Goal: Navigation & Orientation: Find specific page/section

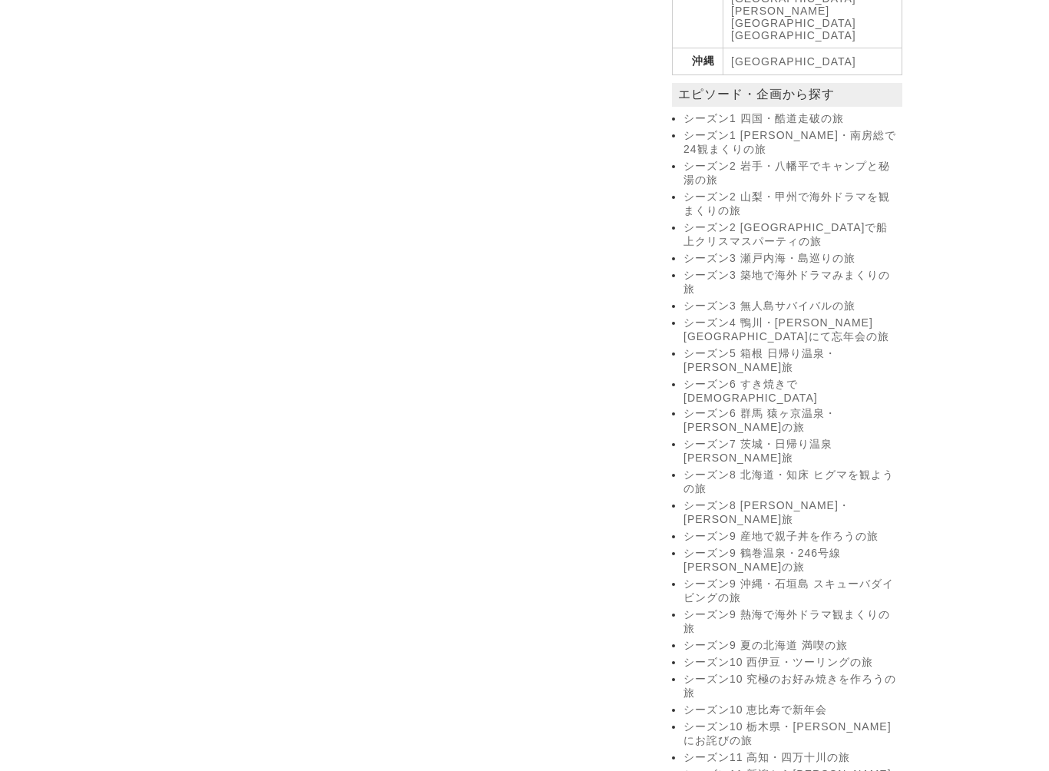
scroll to position [1071, 0]
click at [742, 468] on link "シーズン8 北海道・知床 ヒグマを観ようの旅" at bounding box center [790, 482] width 215 height 28
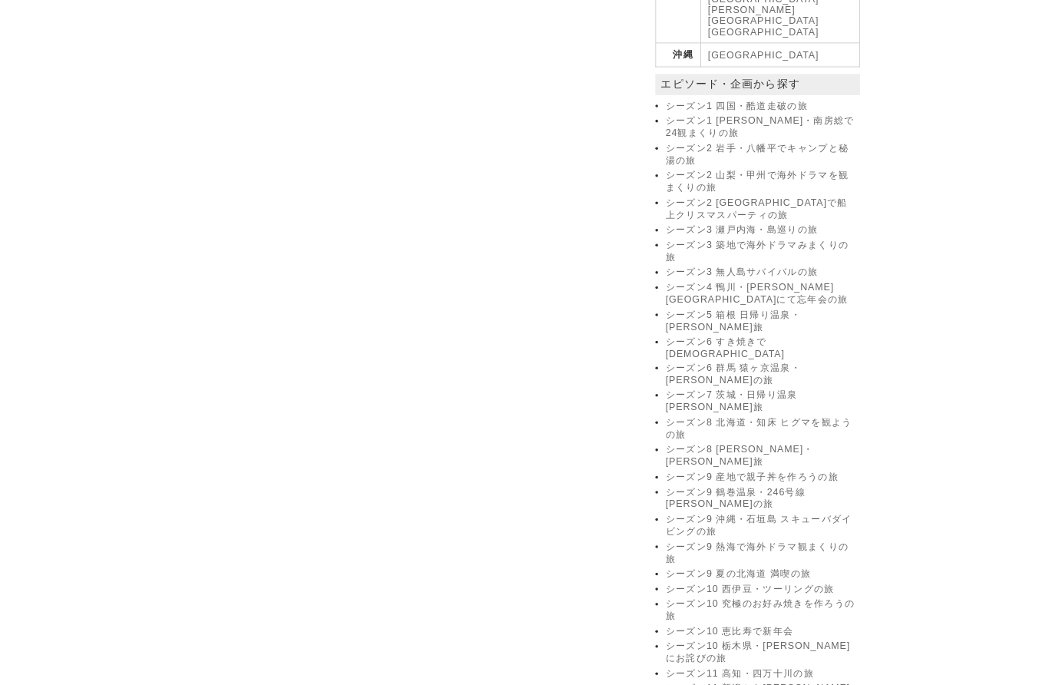
scroll to position [1114, 0]
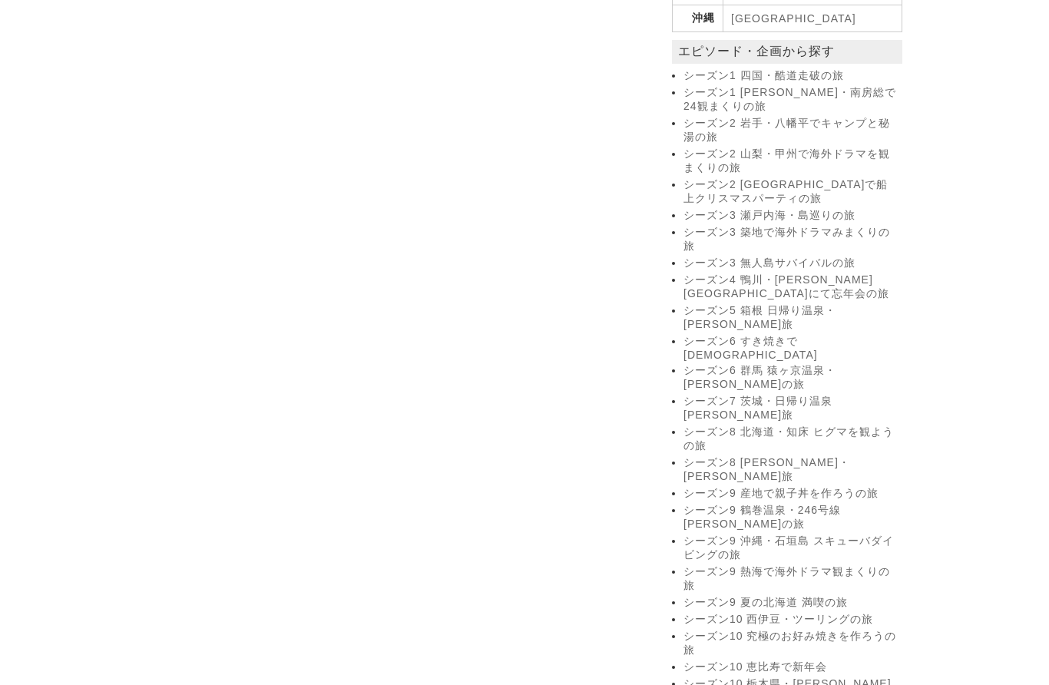
click at [718, 456] on link "シーズン8 [PERSON_NAME]・[PERSON_NAME]旅" at bounding box center [790, 470] width 215 height 28
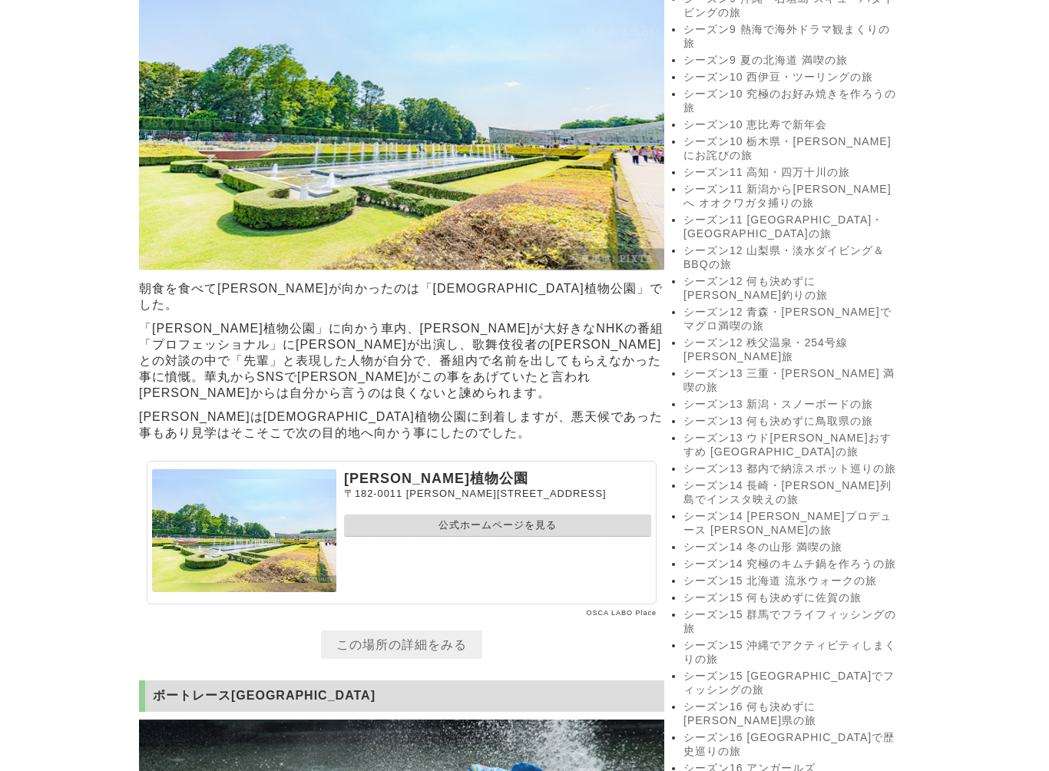
scroll to position [1657, 0]
click at [726, 558] on link "シーズン14 究極のキムチ鍋を作ろうの旅" at bounding box center [790, 565] width 215 height 14
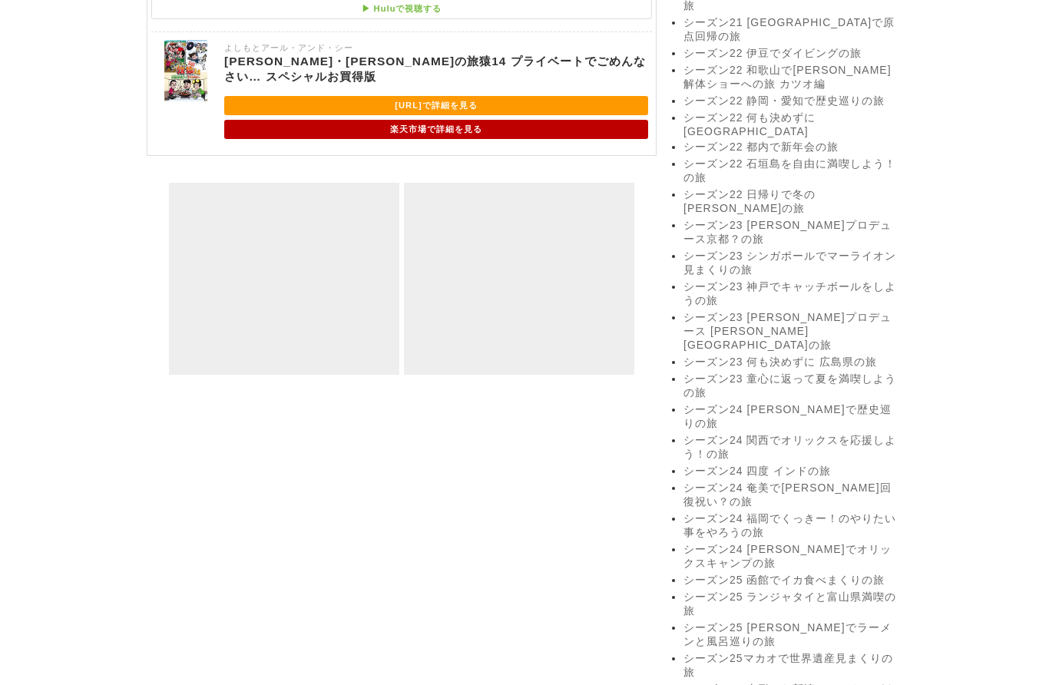
scroll to position [3281, 0]
click at [726, 512] on link "シーズン24 福岡でくっきー！のやりたい事をやろうの旅" at bounding box center [790, 526] width 215 height 28
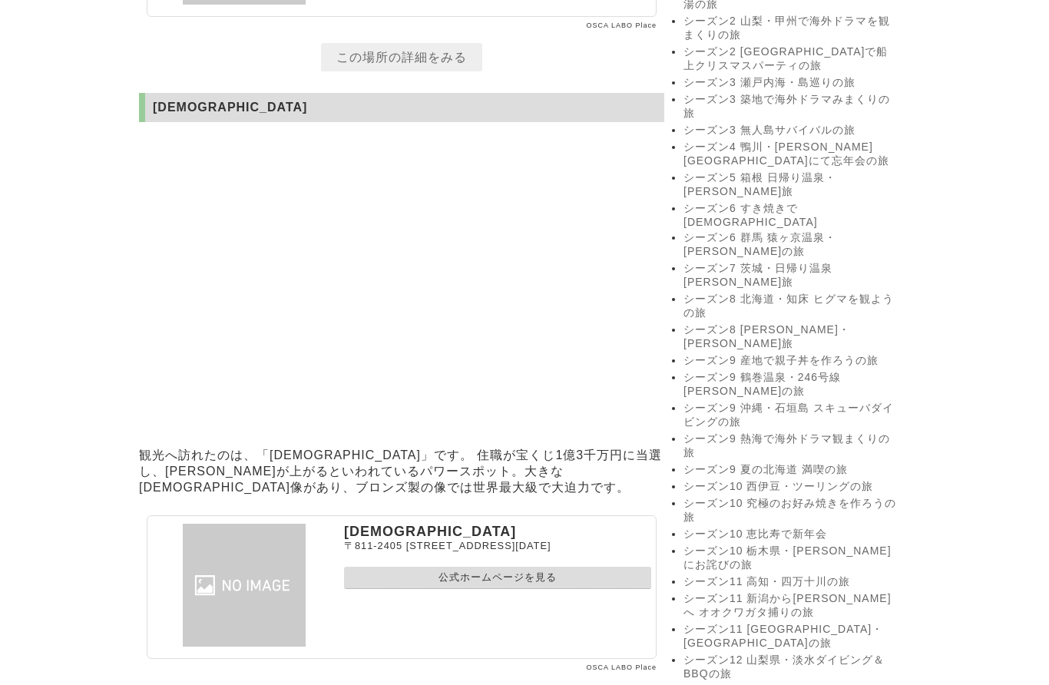
scroll to position [1245, 0]
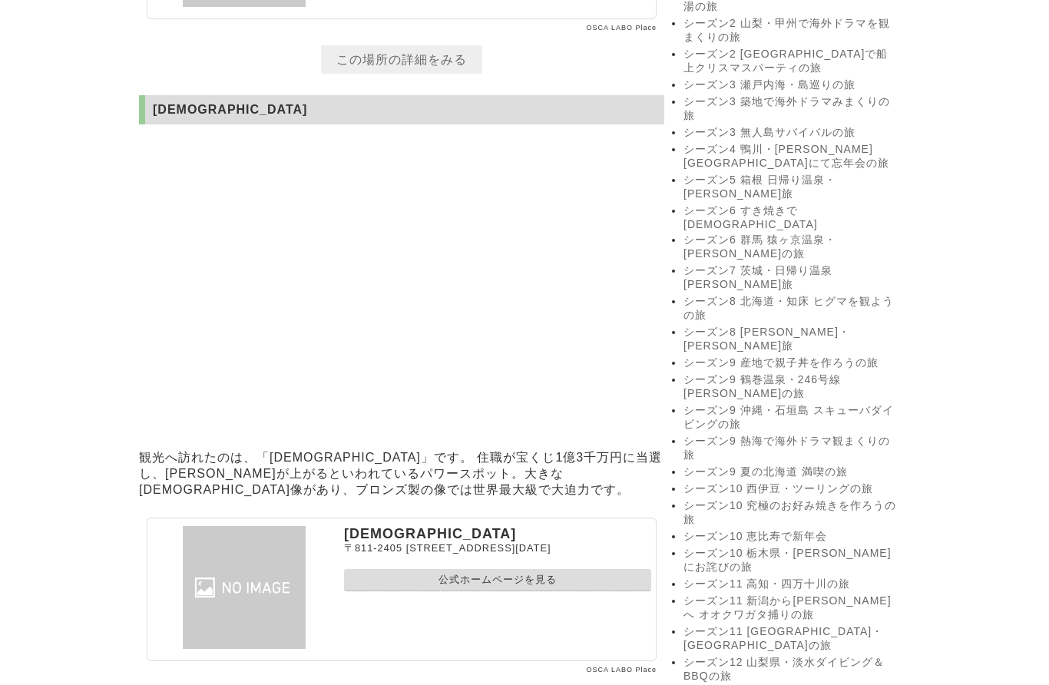
click at [713, 404] on link "シーズン9 沖縄・石垣島 スキューバダイビングの旅" at bounding box center [790, 418] width 215 height 28
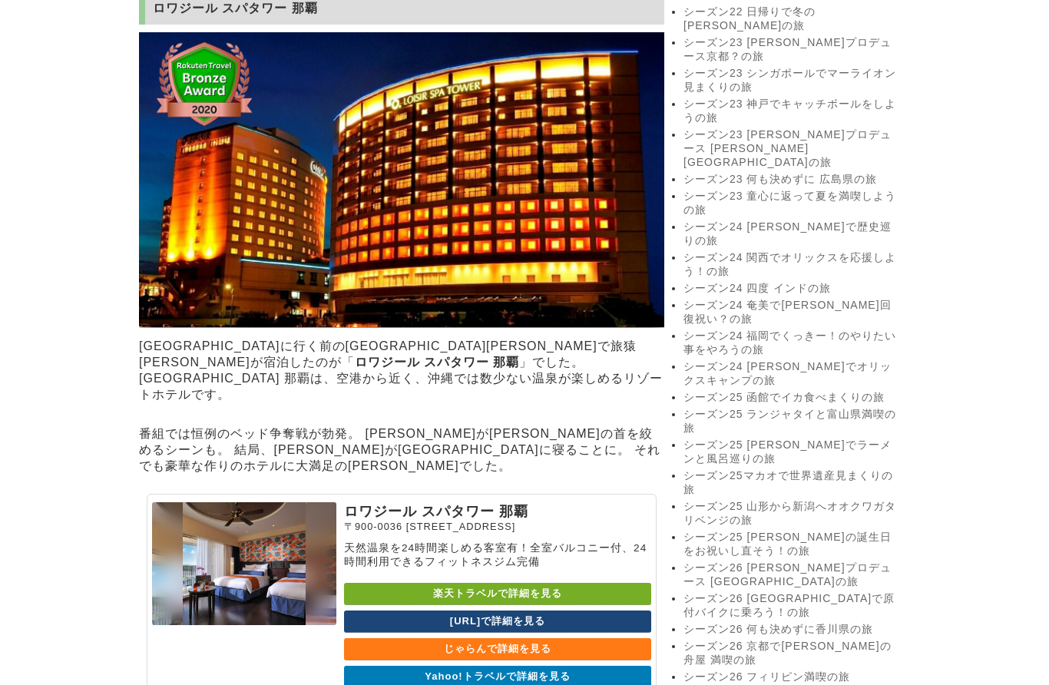
scroll to position [3364, 0]
